Goal: Contribute content

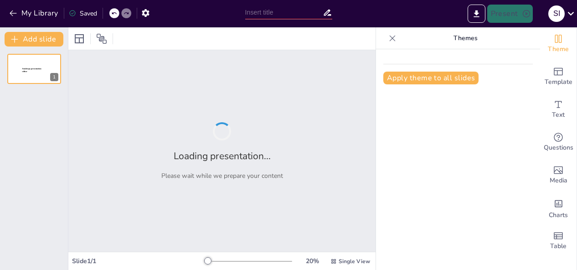
type input "Evaluating [PERSON_NAME]'s Communication Strategy: A Two-Year Analysis"
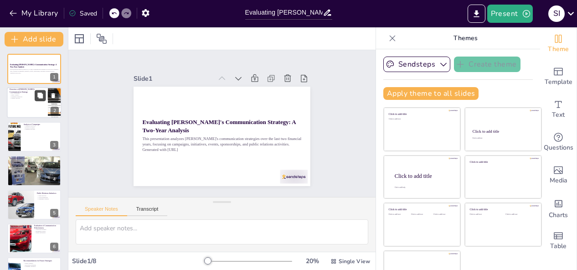
click at [36, 96] on button at bounding box center [40, 95] width 11 height 11
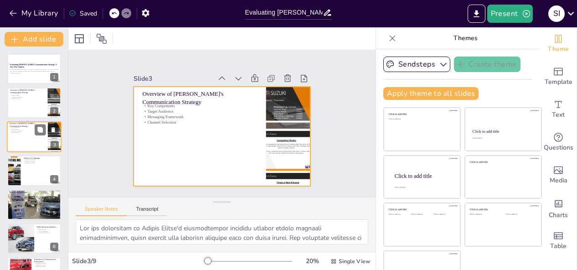
click at [28, 135] on div at bounding box center [34, 136] width 55 height 31
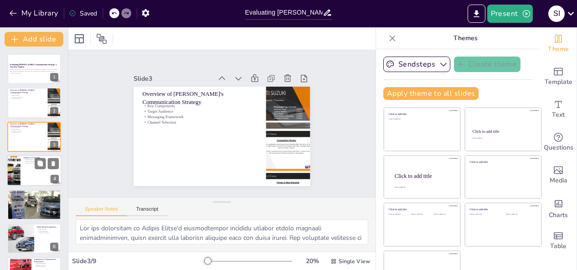
click at [28, 158] on p "Analysis of Campaigns" at bounding box center [41, 157] width 36 height 3
type textarea "Understanding the objectives of each campaign is crucial as it provides insight…"
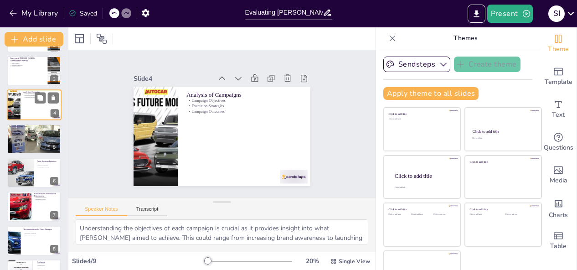
scroll to position [67, 0]
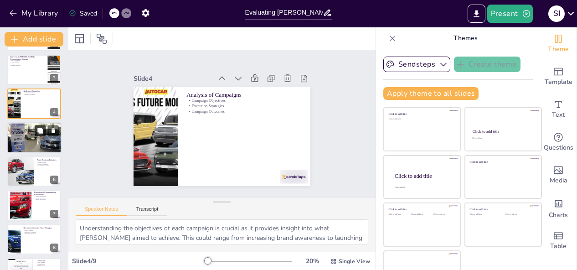
click at [40, 128] on icon at bounding box center [39, 130] width 5 height 5
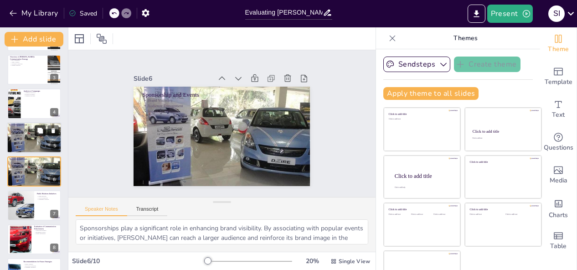
scroll to position [80, 0]
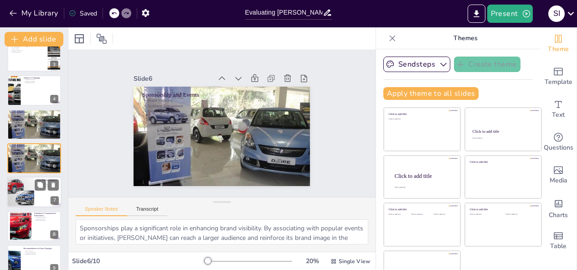
click at [25, 191] on div at bounding box center [20, 192] width 47 height 31
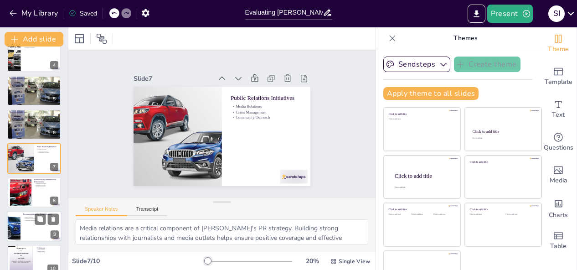
click at [21, 223] on div at bounding box center [34, 226] width 55 height 31
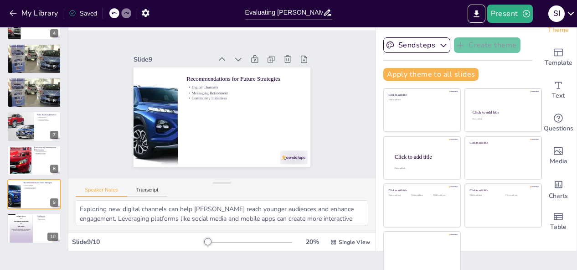
scroll to position [22, 0]
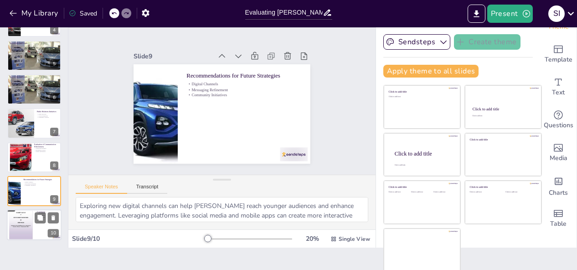
click at [24, 225] on div at bounding box center [20, 225] width 27 height 36
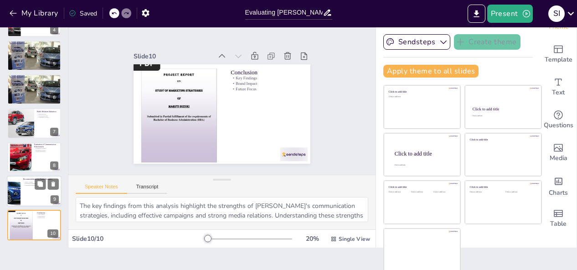
click at [20, 186] on div at bounding box center [14, 191] width 48 height 31
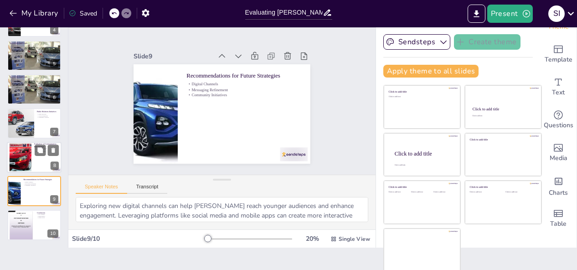
click at [22, 161] on div at bounding box center [20, 157] width 37 height 28
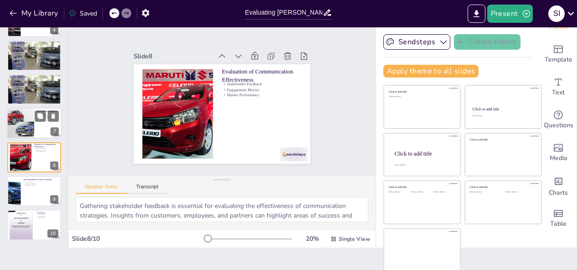
click at [22, 125] on div at bounding box center [20, 123] width 47 height 31
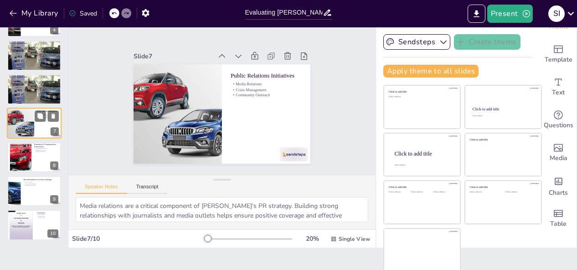
scroll to position [114, 0]
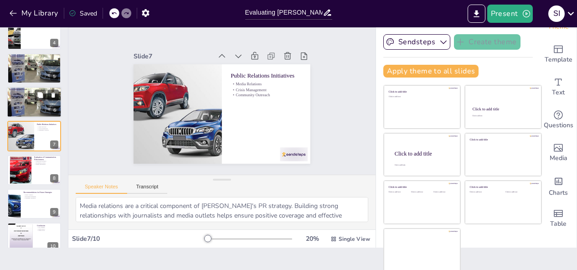
click at [22, 93] on p "Audience Engagement" at bounding box center [34, 93] width 49 height 2
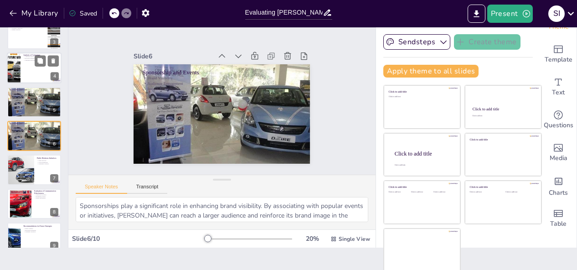
click at [21, 67] on div at bounding box center [34, 67] width 55 height 31
type textarea "Understanding the objectives of each campaign is crucial as it provides insight…"
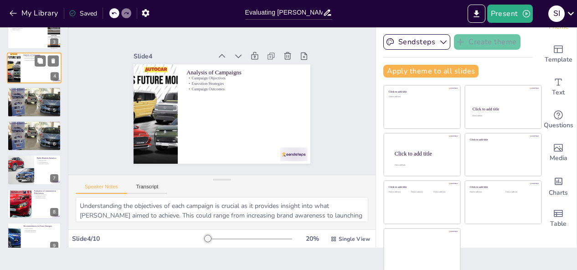
scroll to position [12, 0]
